Goal: Task Accomplishment & Management: Use online tool/utility

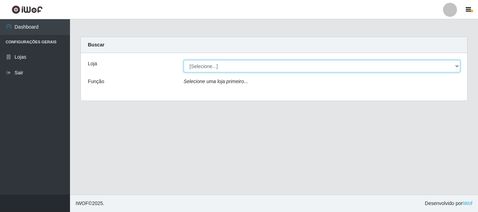
click at [224, 65] on select "[Selecione...] [GEOGRAPHIC_DATA] [GEOGRAPHIC_DATA]" at bounding box center [322, 66] width 277 height 12
select select "64"
click at [184, 60] on select "[Selecione...] [GEOGRAPHIC_DATA] [GEOGRAPHIC_DATA]" at bounding box center [322, 66] width 277 height 12
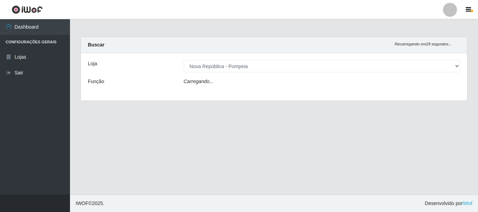
click at [224, 84] on div "Carregando..." at bounding box center [321, 83] width 287 height 10
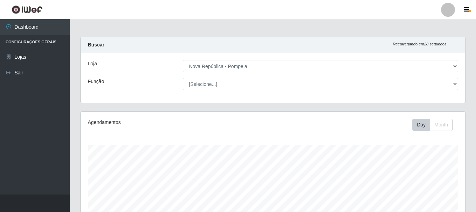
scroll to position [145, 384]
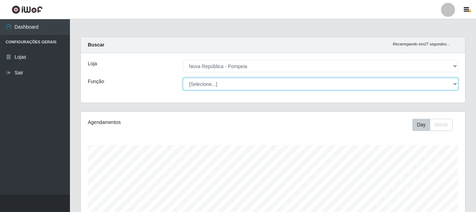
click at [224, 85] on select "[Selecione...] Balconista Operador de Caixa Recepcionista Repositor" at bounding box center [320, 84] width 275 height 12
select select "22"
click at [183, 78] on select "[Selecione...] Balconista Operador de Caixa Recepcionista Repositor" at bounding box center [320, 84] width 275 height 12
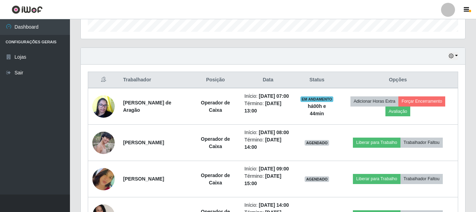
scroll to position [215, 0]
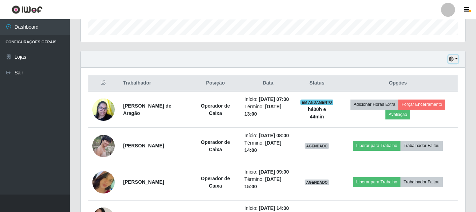
click at [456, 62] on button "button" at bounding box center [453, 59] width 10 height 8
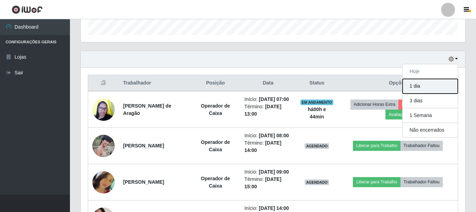
click at [443, 83] on button "1 dia" at bounding box center [429, 86] width 55 height 15
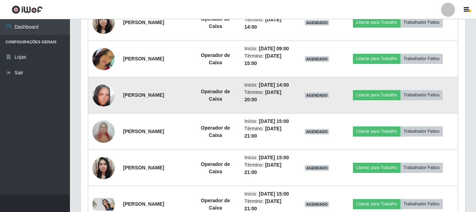
scroll to position [556, 0]
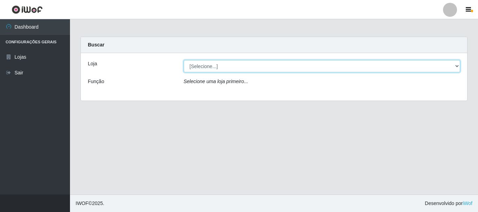
click at [246, 65] on select "[Selecione...] [GEOGRAPHIC_DATA] [GEOGRAPHIC_DATA]" at bounding box center [322, 66] width 277 height 12
select select "64"
click at [184, 60] on select "[Selecione...] [GEOGRAPHIC_DATA] [GEOGRAPHIC_DATA]" at bounding box center [322, 66] width 277 height 12
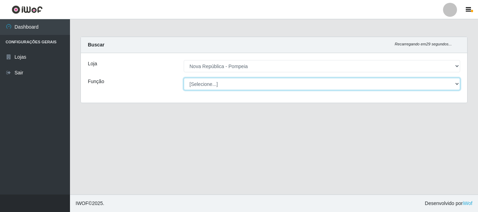
click at [250, 86] on select "[Selecione...] Balconista Operador de Caixa Recepcionista Repositor" at bounding box center [322, 84] width 277 height 12
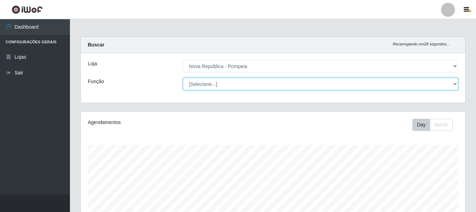
scroll to position [145, 384]
select select "22"
click at [183, 78] on select "[Selecione...] Balconista Operador de Caixa Recepcionista Repositor" at bounding box center [320, 84] width 275 height 12
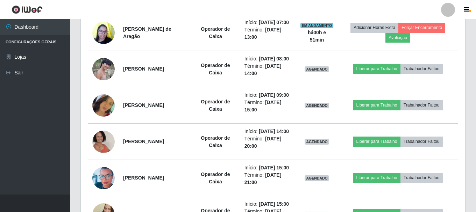
scroll to position [280, 0]
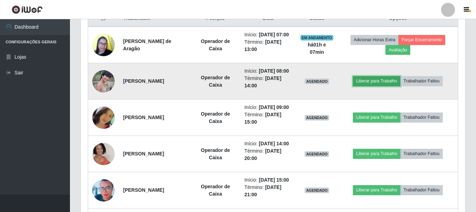
click at [365, 86] on button "Liberar para Trabalho" at bounding box center [376, 81] width 47 height 10
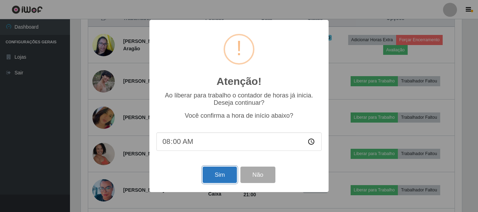
click at [218, 177] on button "Sim" at bounding box center [219, 175] width 34 height 16
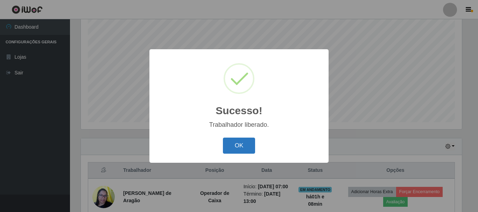
click at [248, 145] on button "OK" at bounding box center [239, 146] width 33 height 16
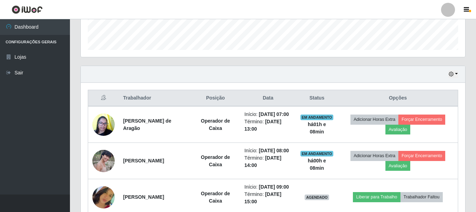
scroll to position [198, 0]
